Goal: Task Accomplishment & Management: Use online tool/utility

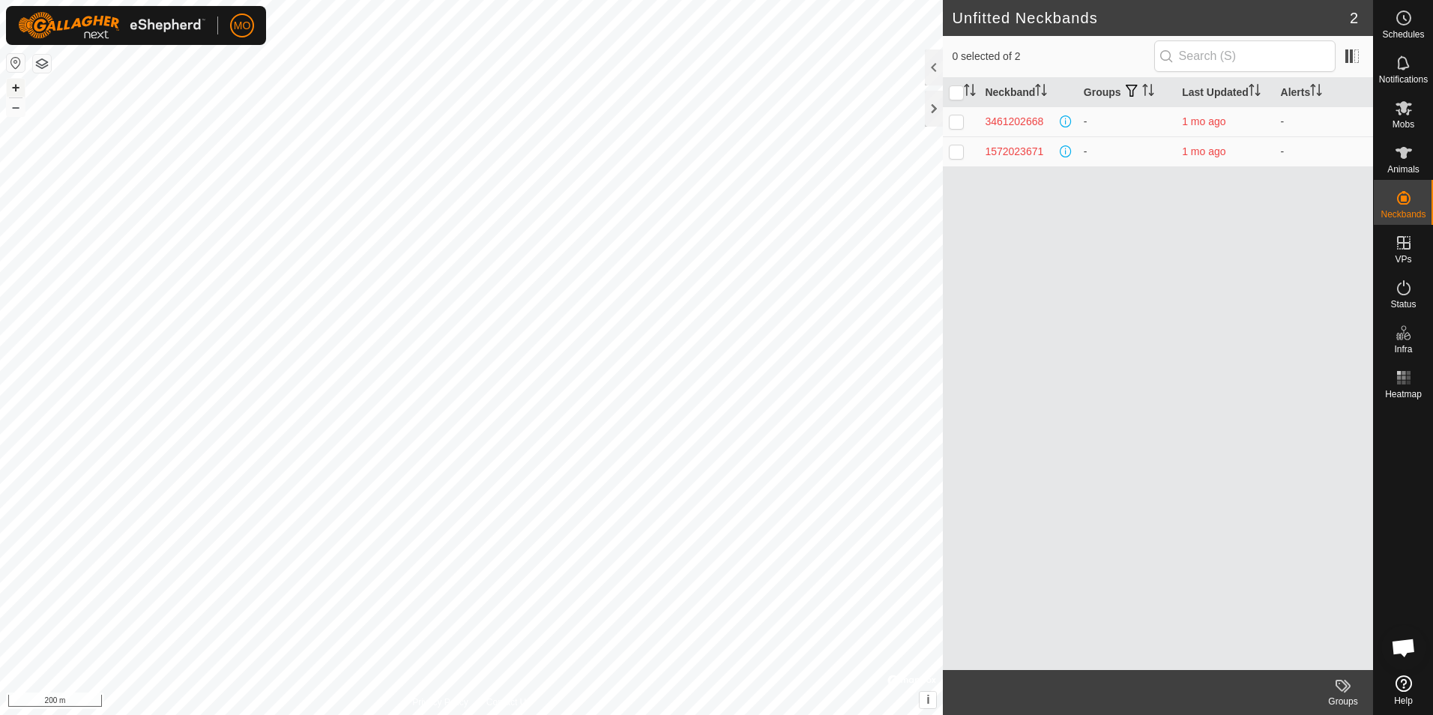
click at [13, 87] on button "+" at bounding box center [16, 88] width 18 height 18
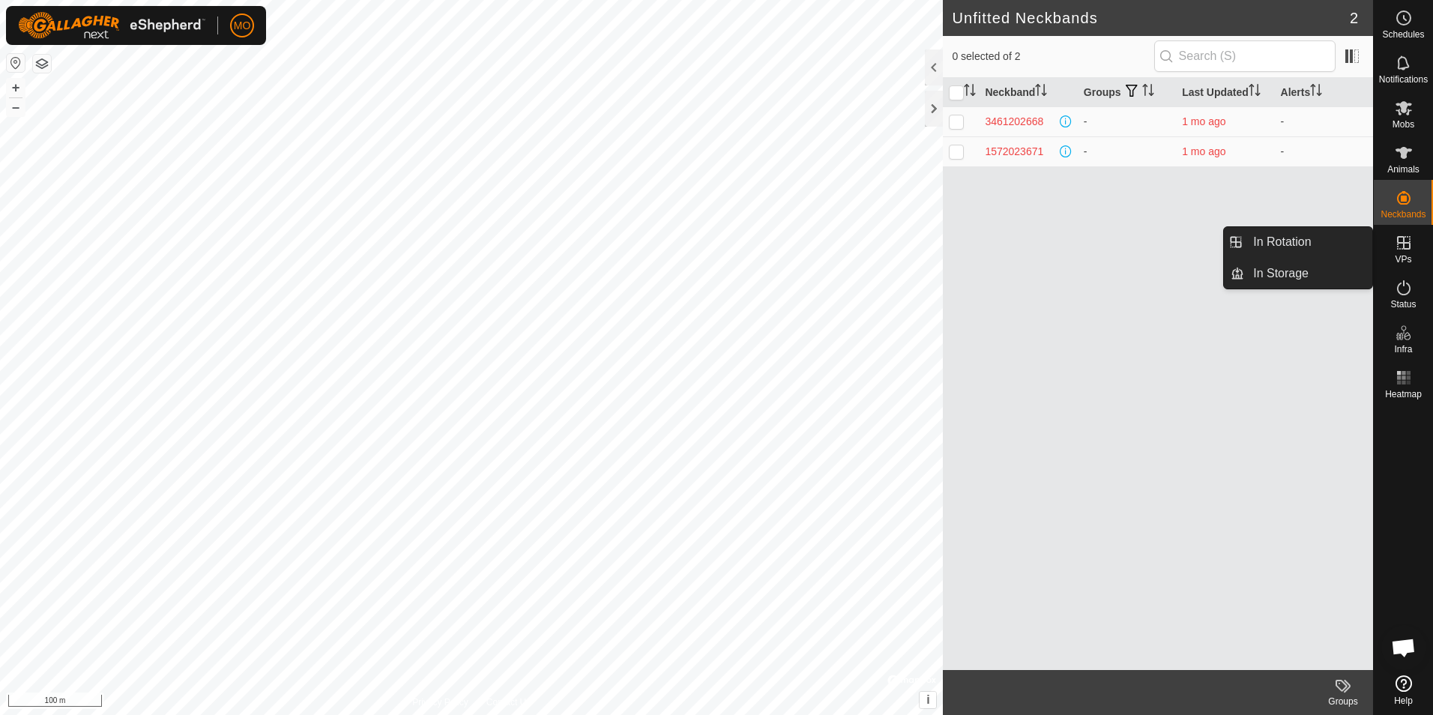
click at [1401, 246] on icon at bounding box center [1404, 243] width 18 height 18
click at [1409, 239] on icon at bounding box center [1403, 242] width 13 height 13
click at [1405, 239] on icon at bounding box center [1404, 243] width 18 height 18
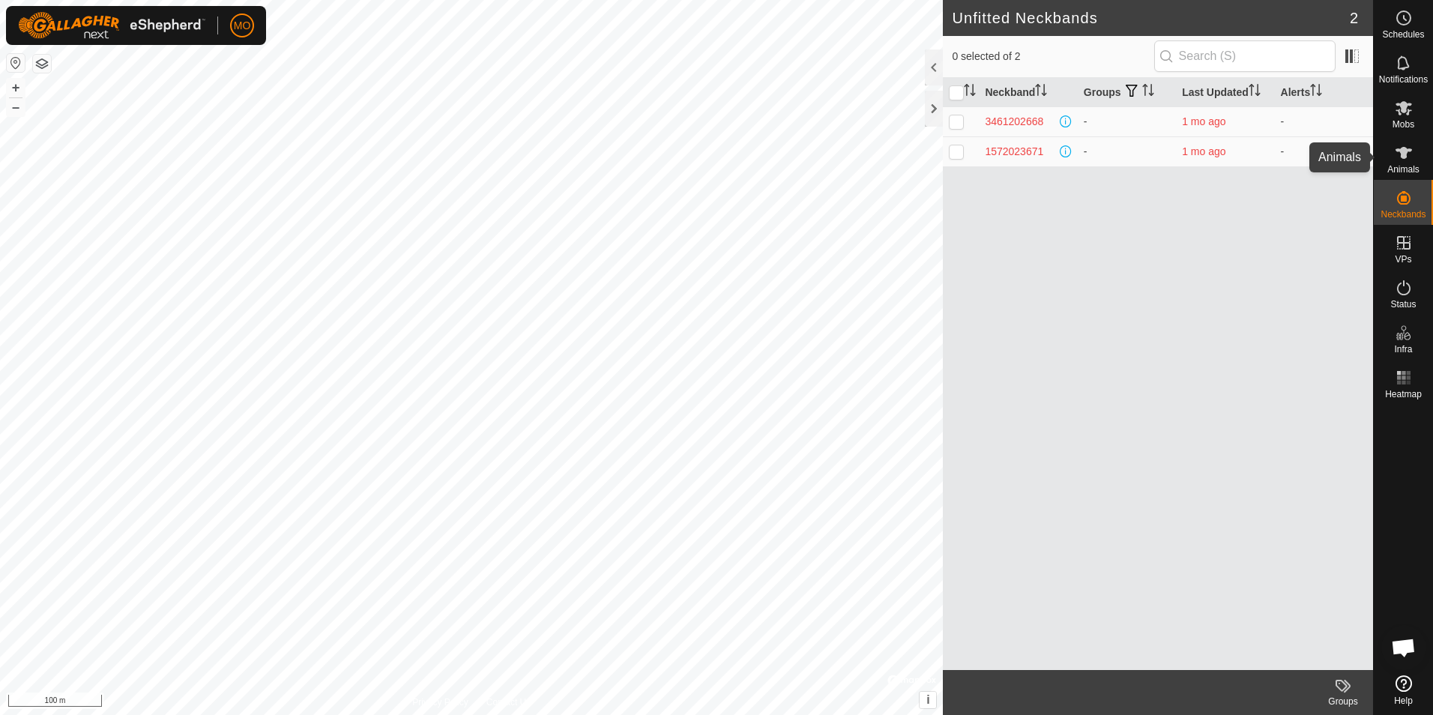
click at [1401, 162] on es-animals-svg-icon at bounding box center [1403, 153] width 27 height 24
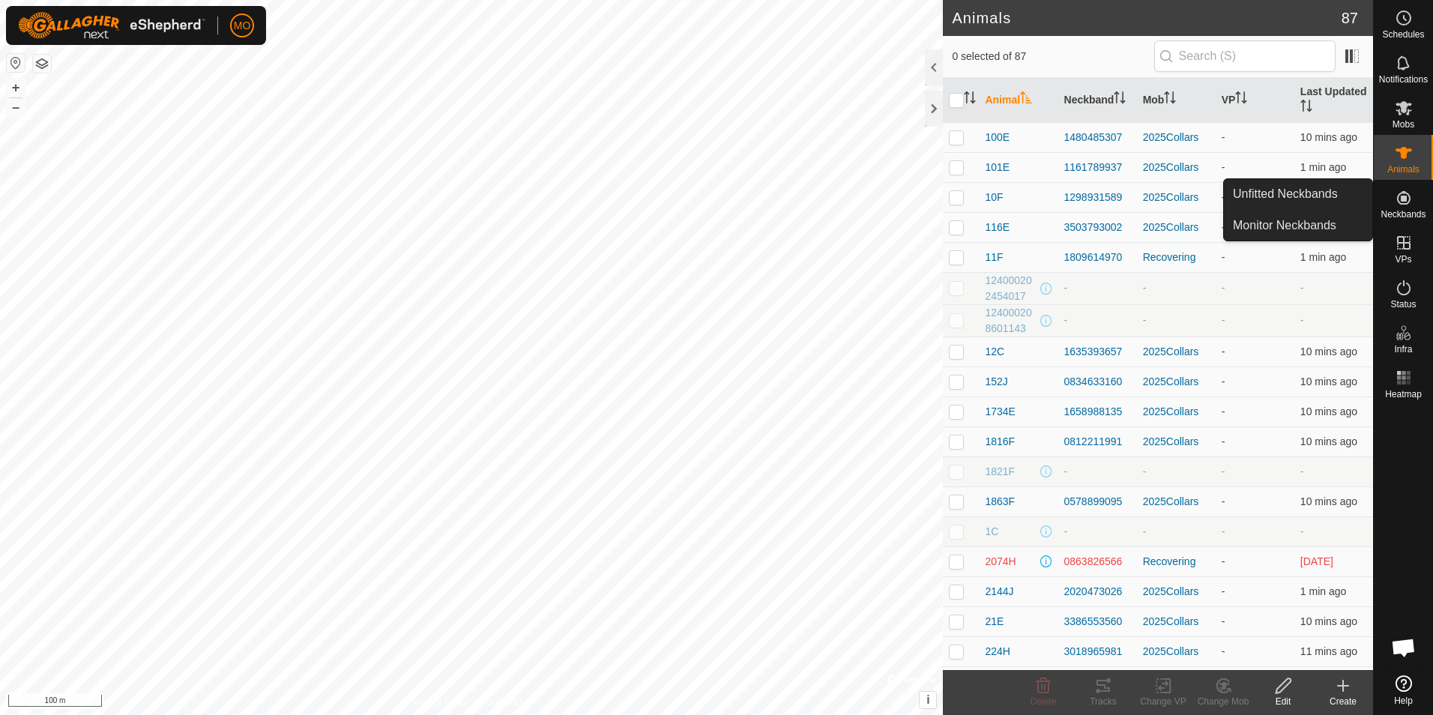
click at [1398, 193] on icon at bounding box center [1404, 198] width 18 height 18
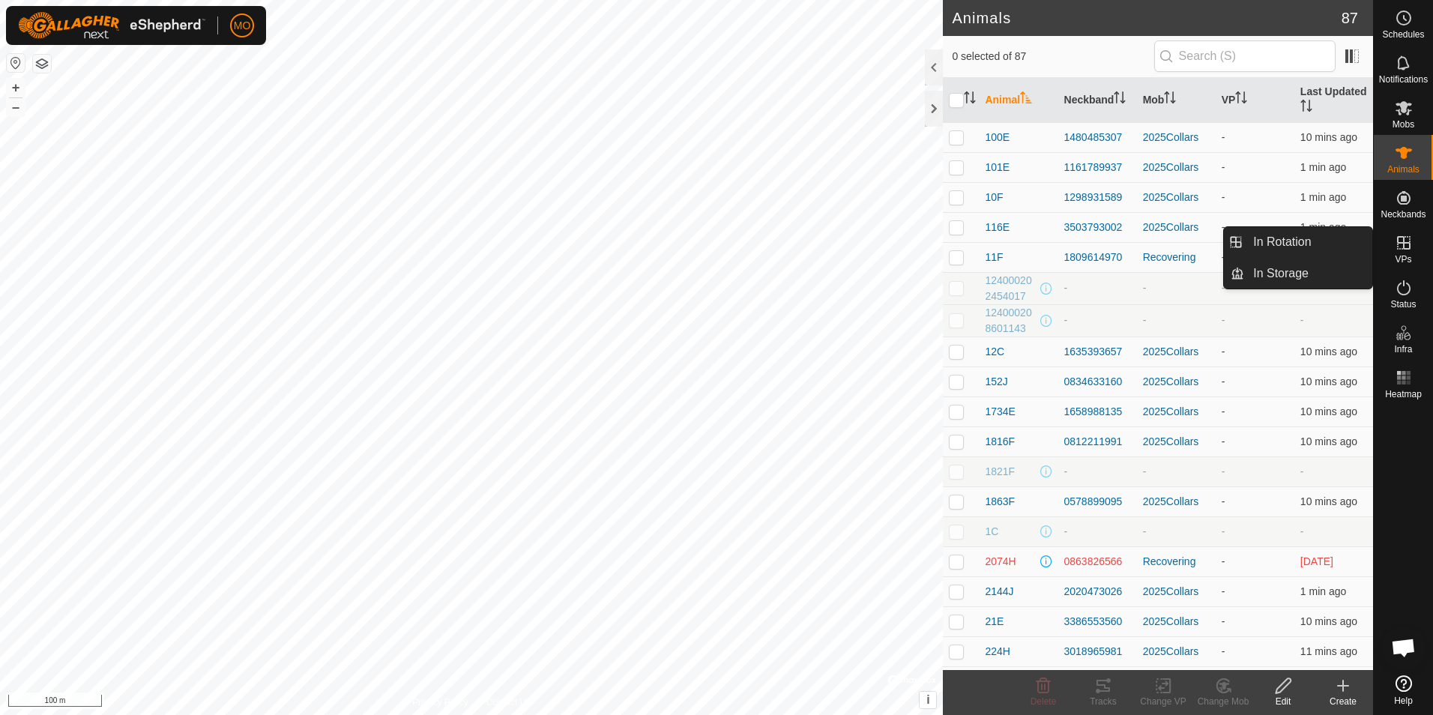
click at [1405, 243] on icon at bounding box center [1403, 242] width 13 height 13
click at [1407, 253] on es-virtualpaddocks-svg-icon at bounding box center [1403, 243] width 27 height 24
click at [1307, 238] on link "In Rotation" at bounding box center [1308, 242] width 128 height 30
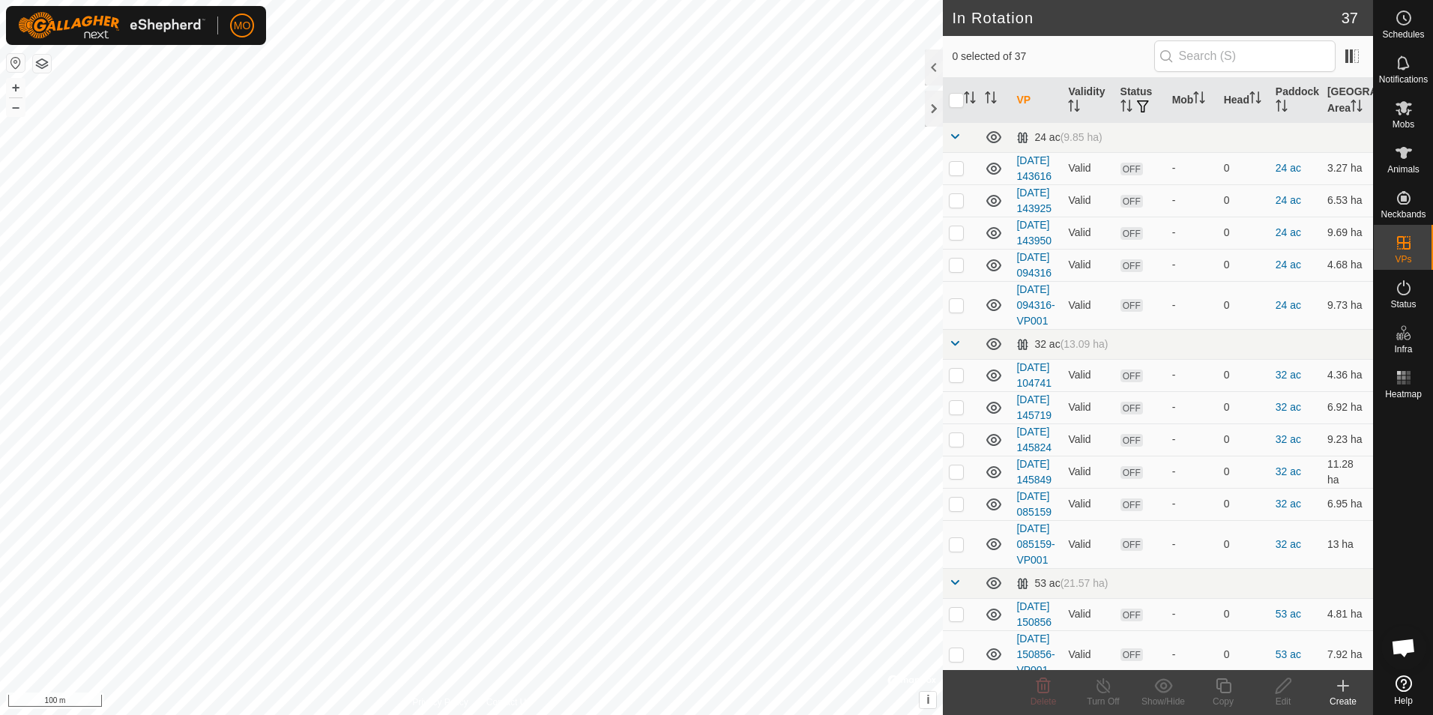
click at [1342, 692] on icon at bounding box center [1343, 686] width 18 height 18
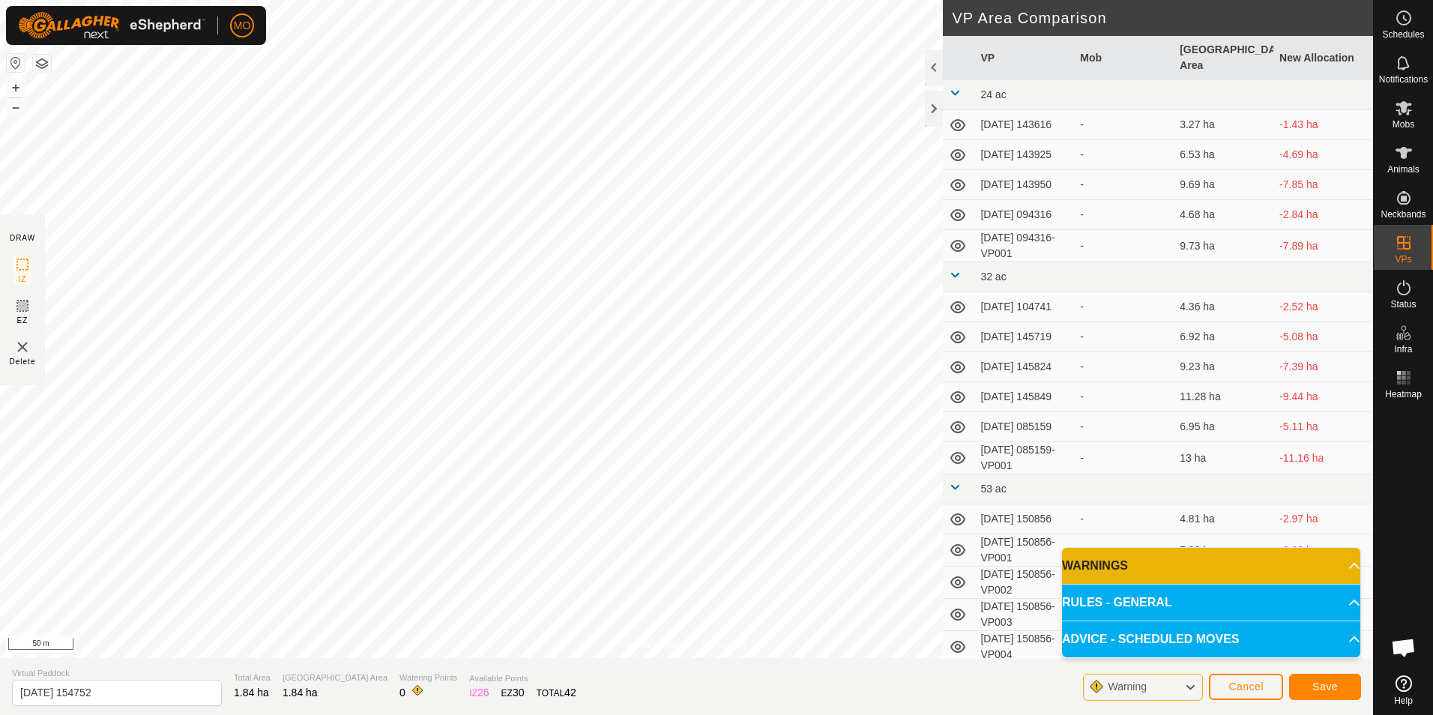
click at [1063, 307] on div "Privacy Policy Contact Us + – ⇧ i © Mapbox , © OpenStreetMap , Improve this map…" at bounding box center [686, 357] width 1373 height 715
click at [1260, 690] on span "Cancel" at bounding box center [1245, 686] width 35 height 12
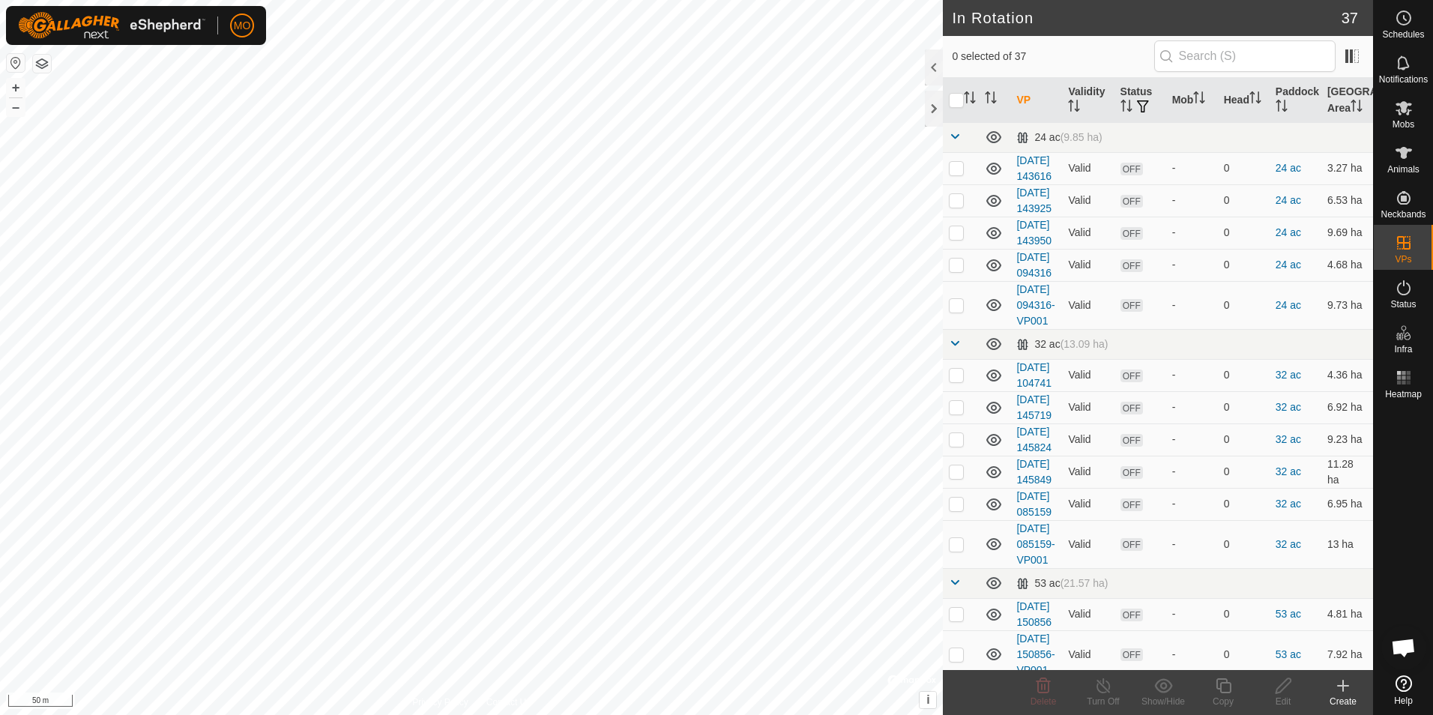
click at [1341, 689] on icon at bounding box center [1343, 686] width 18 height 18
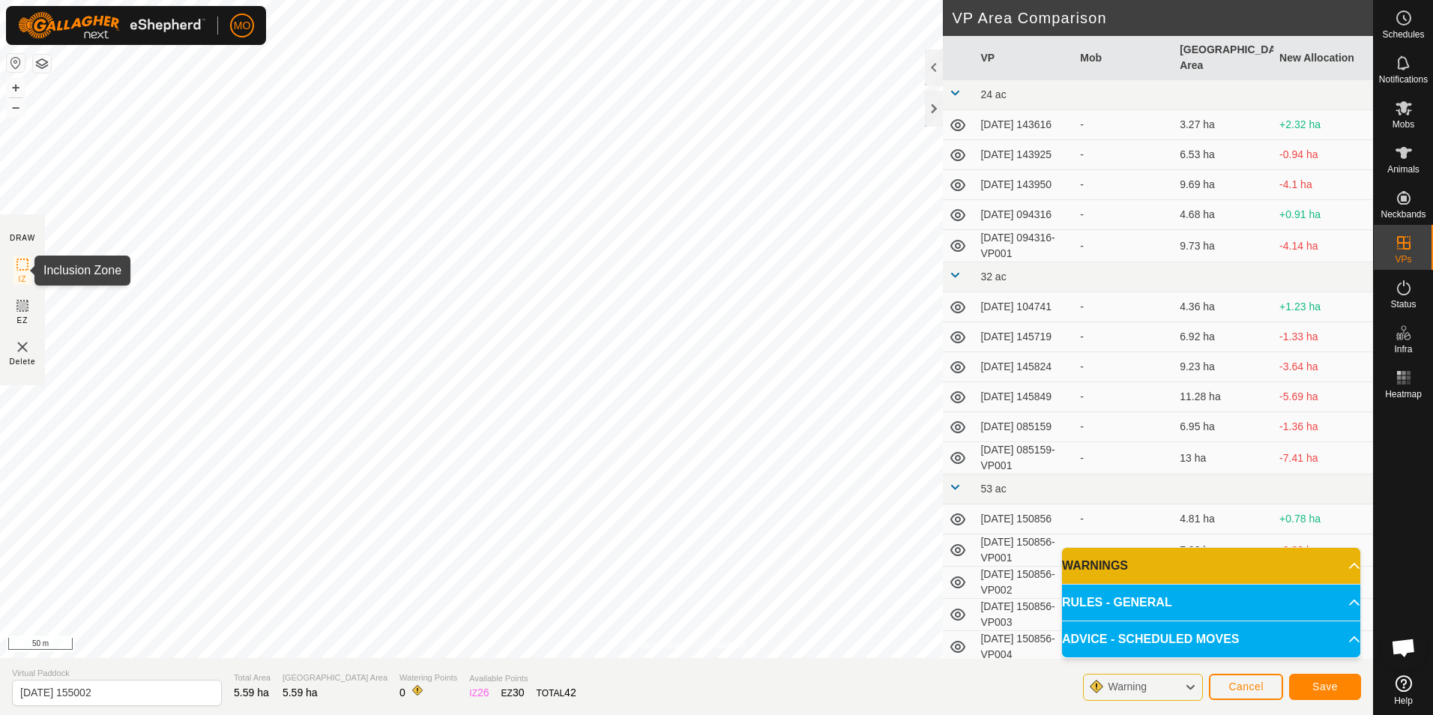
click at [18, 268] on div "Privacy Policy Contact Us + – ⇧ i © Mapbox , © OpenStreetMap , Improve this map…" at bounding box center [686, 357] width 1373 height 715
click at [1258, 690] on span "Cancel" at bounding box center [1245, 686] width 35 height 12
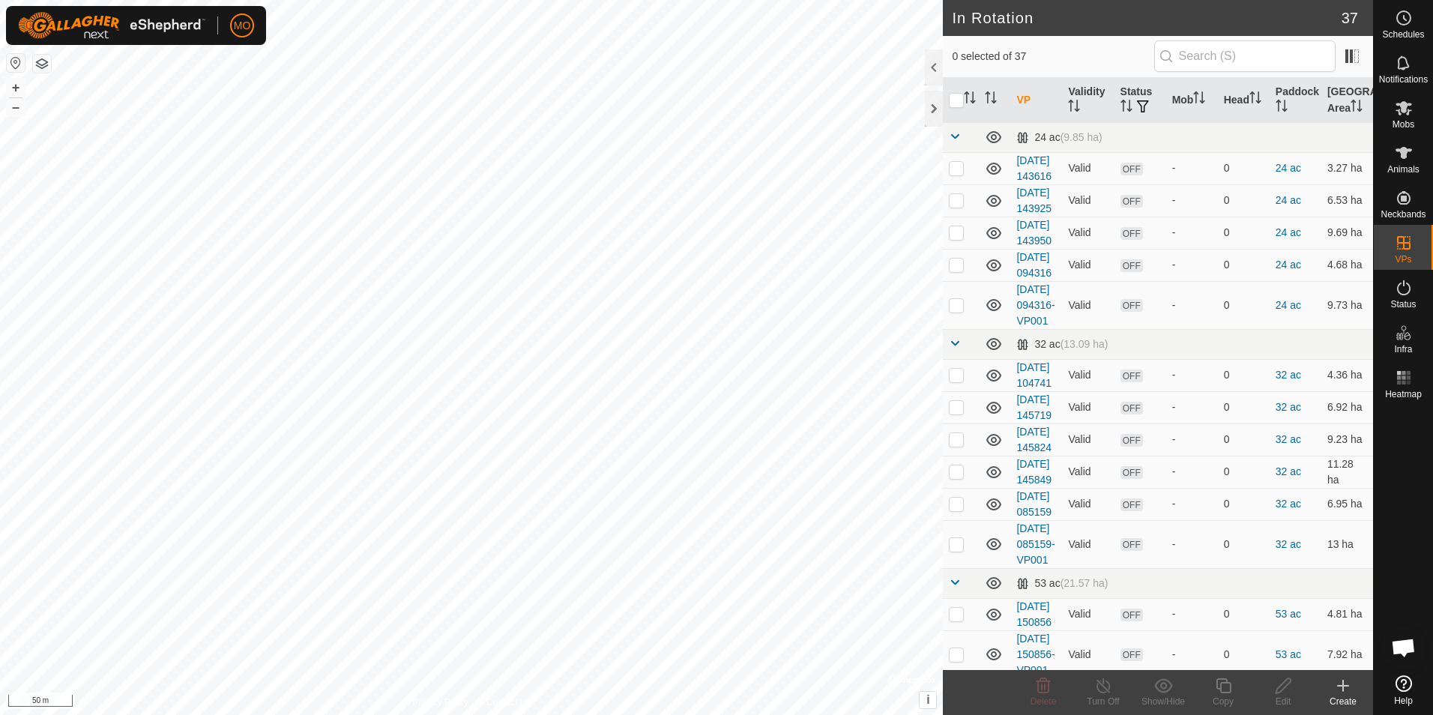
click at [1341, 683] on icon at bounding box center [1343, 686] width 18 height 18
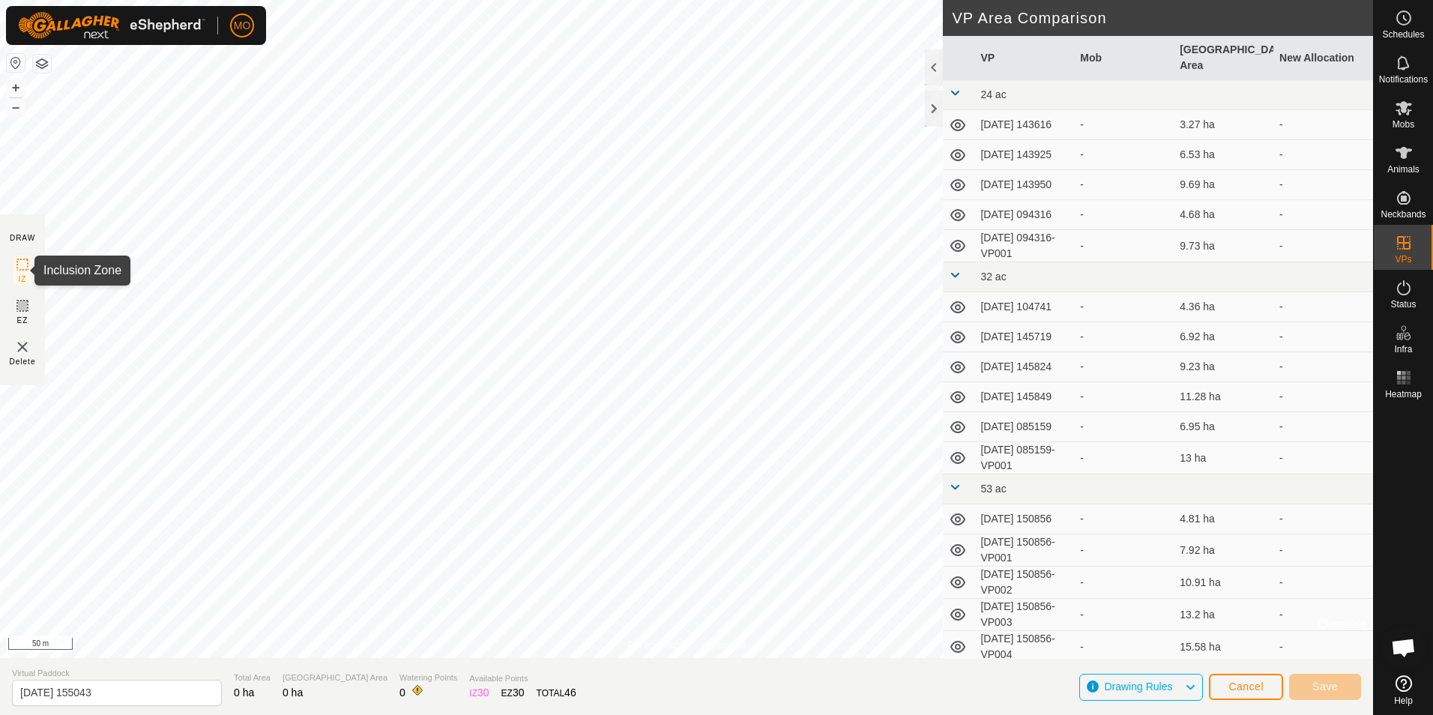
click at [30, 271] on div "Privacy Policy Contact Us + – ⇧ i © Mapbox , © OpenStreetMap , Improve this map…" at bounding box center [686, 357] width 1373 height 715
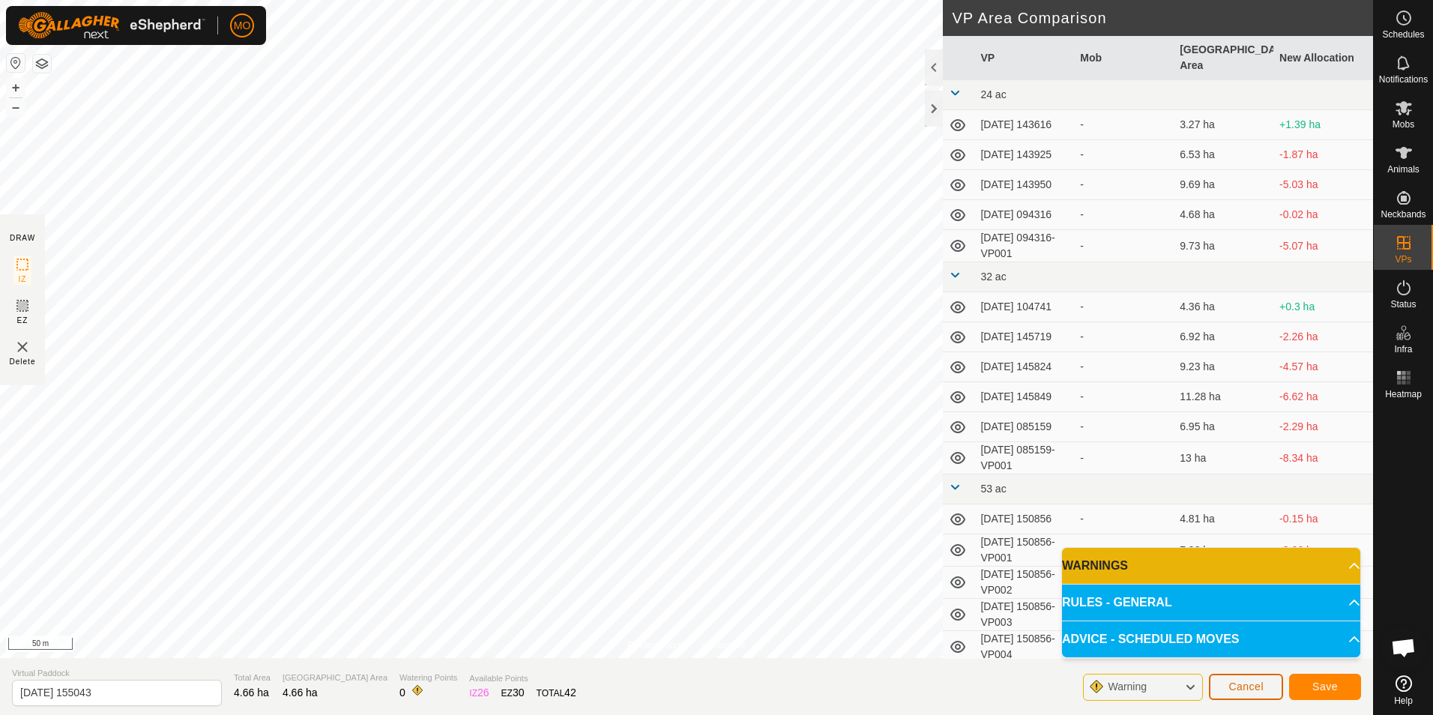
click at [1256, 690] on span "Cancel" at bounding box center [1245, 686] width 35 height 12
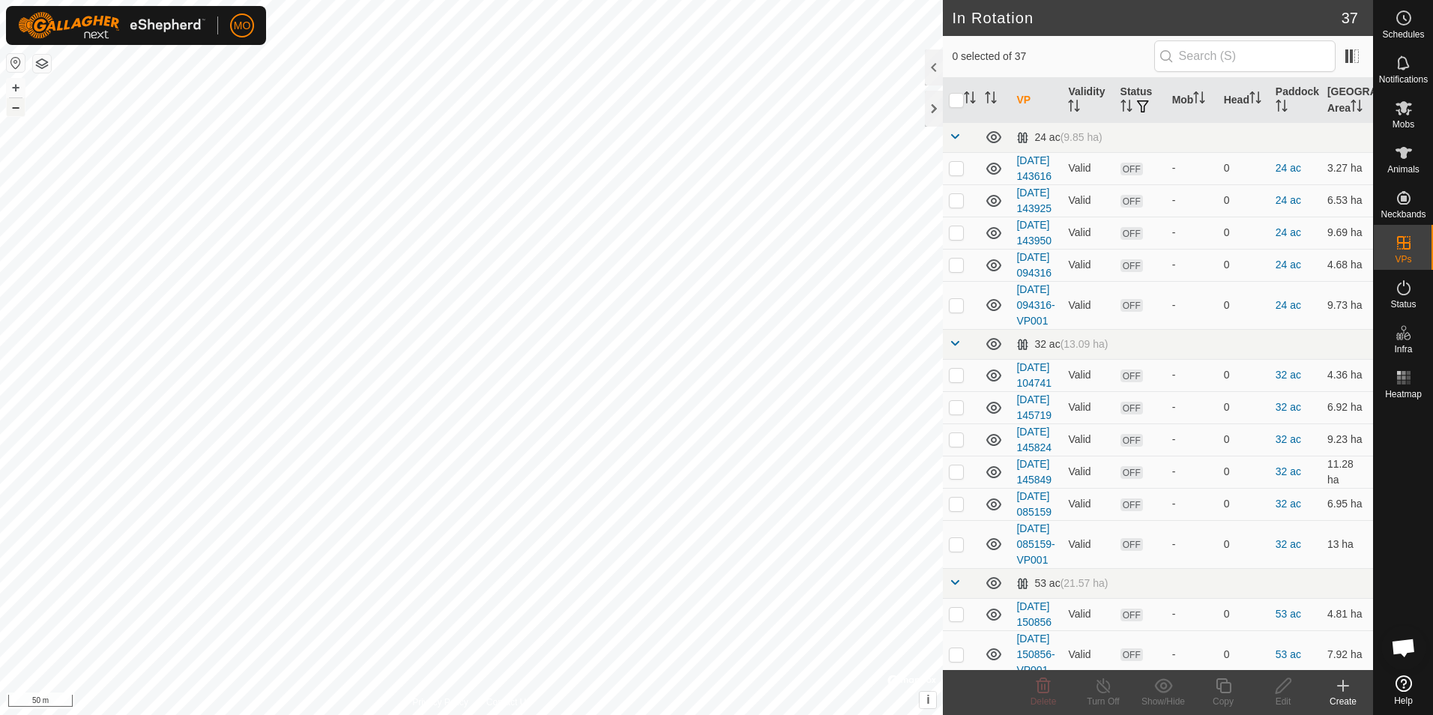
click at [10, 109] on button "–" at bounding box center [16, 107] width 18 height 18
